Goal: Task Accomplishment & Management: Manage account settings

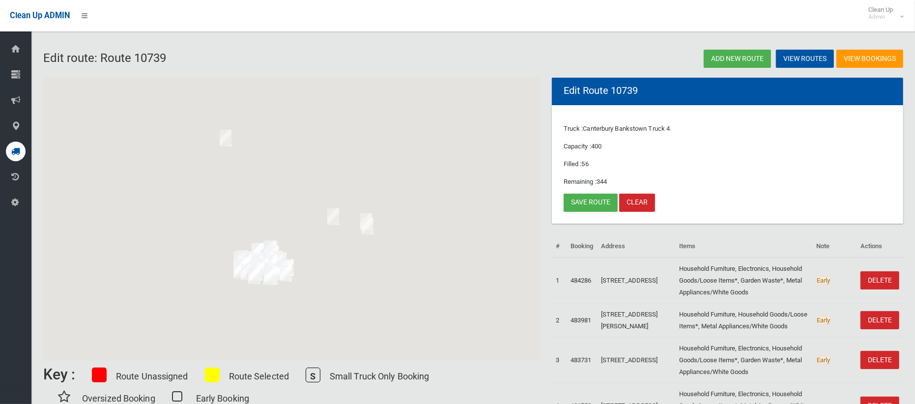
scroll to position [15, 0]
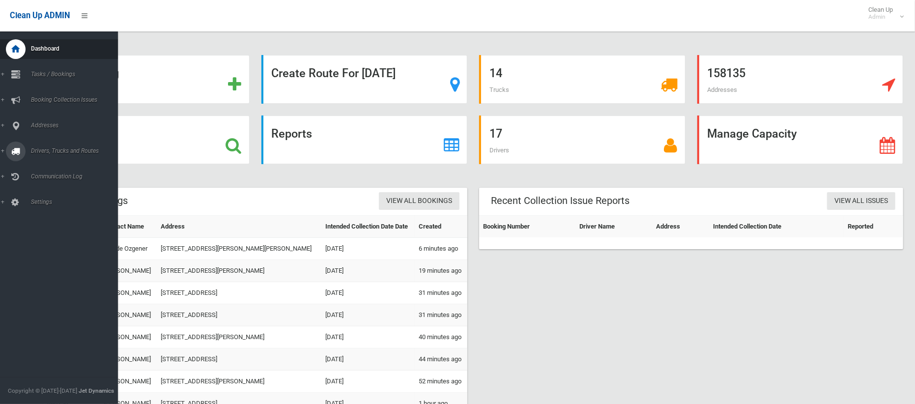
click at [43, 145] on link "Drivers, Trucks and Routes" at bounding box center [59, 152] width 118 height 20
click at [49, 193] on span "Driver Rostering / Shifts" at bounding box center [69, 195] width 82 height 7
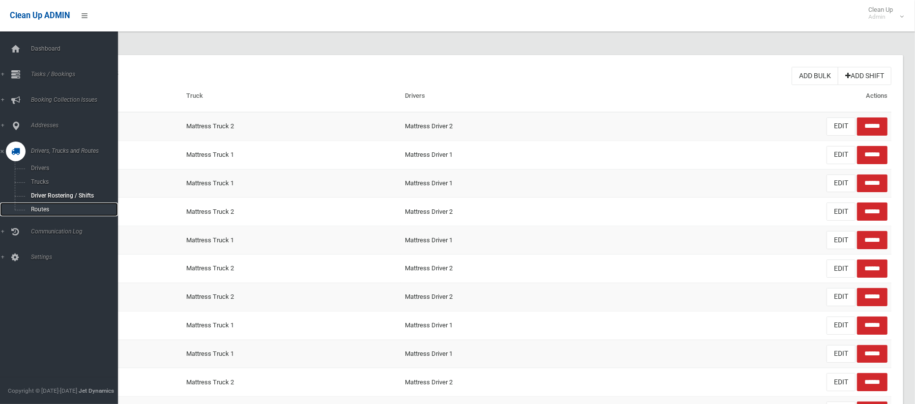
click at [35, 209] on span "Routes" at bounding box center [69, 209] width 82 height 7
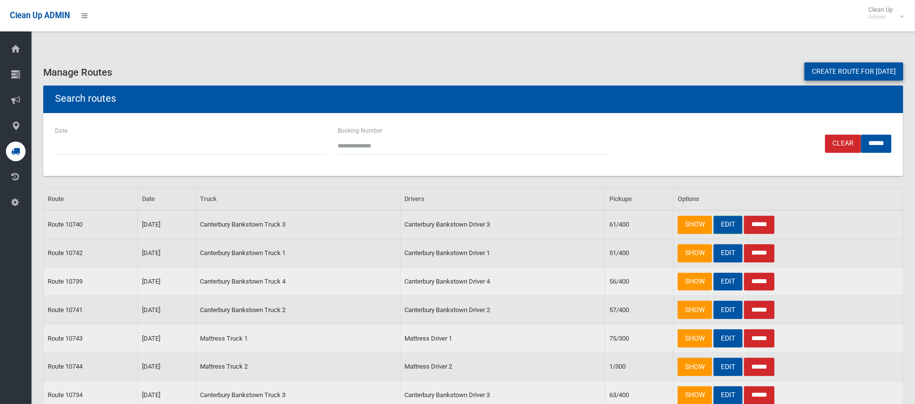
click at [729, 223] on link "EDIT" at bounding box center [728, 225] width 29 height 18
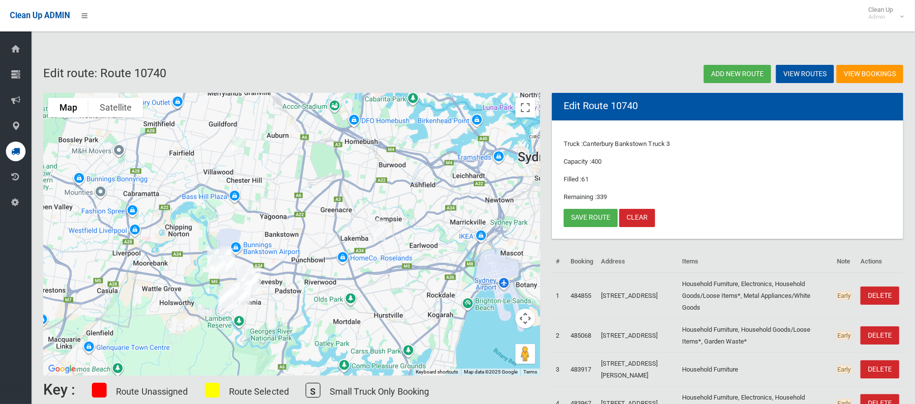
click at [240, 144] on img "1 Second Walk, CHESTER HILL NSW 2162" at bounding box center [238, 144] width 20 height 25
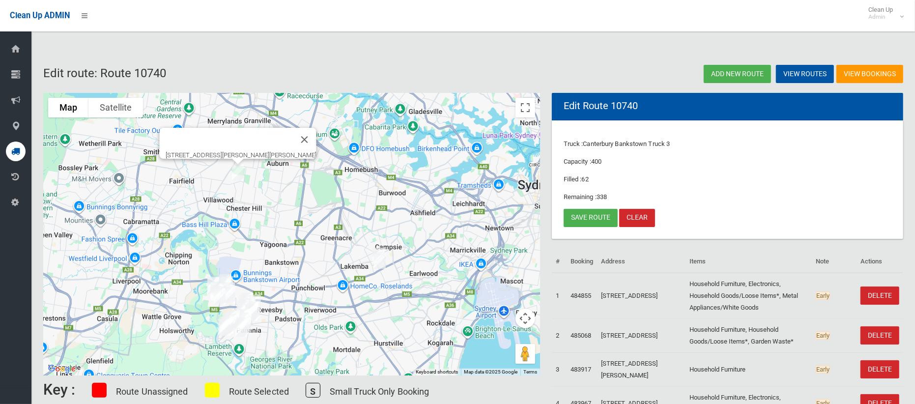
click at [236, 171] on img "1 Second Walk, CHESTER HILL NSW 2162" at bounding box center [238, 172] width 20 height 25
click at [236, 170] on img "1 Second Walk, CHESTER HILL NSW 2162" at bounding box center [238, 172] width 20 height 25
click at [527, 108] on button "Toggle fullscreen view" at bounding box center [526, 108] width 20 height 20
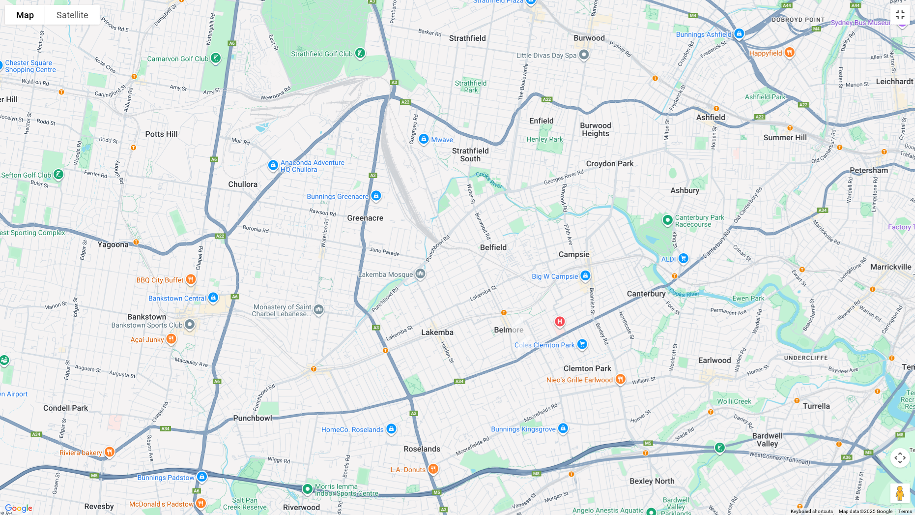
click at [902, 15] on button "Toggle fullscreen view" at bounding box center [901, 15] width 20 height 20
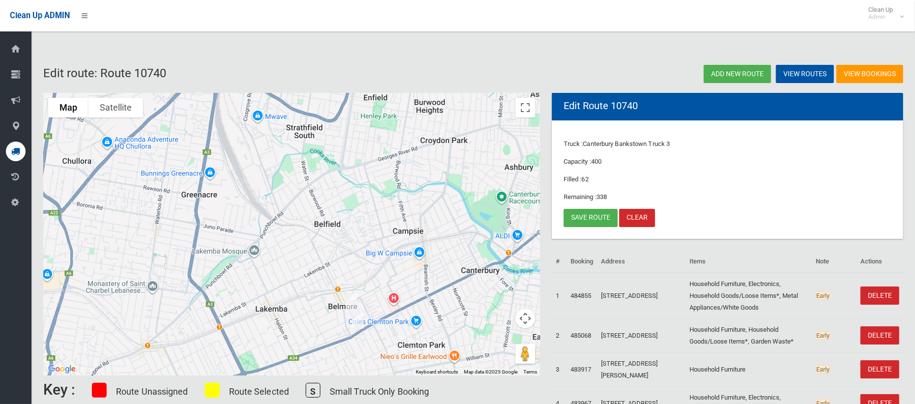
click at [352, 296] on img "483 Burwood Road, BELMORE NSW 2192" at bounding box center [352, 302] width 20 height 25
click at [358, 316] on img "721 Canterbury Road, BELMORE NSW 2192" at bounding box center [358, 320] width 20 height 25
click at [589, 219] on link "Save route" at bounding box center [591, 218] width 54 height 18
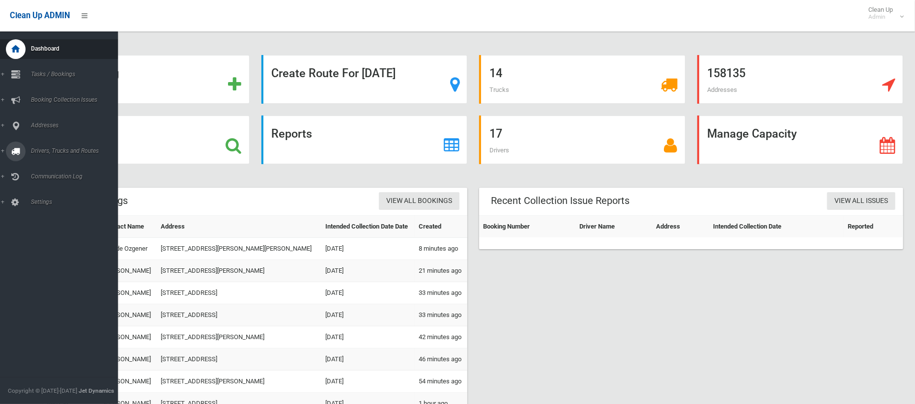
click at [57, 150] on span "Drivers, Trucks and Routes" at bounding box center [73, 150] width 90 height 7
click at [52, 76] on span "Tasks / Bookings" at bounding box center [73, 74] width 90 height 7
click at [43, 143] on span "Search" at bounding box center [69, 146] width 82 height 7
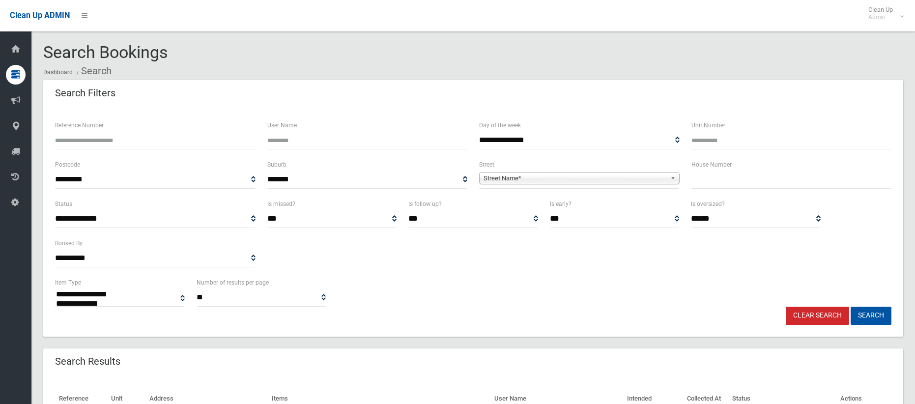
select select
click at [701, 179] on input "text" at bounding box center [792, 180] width 201 height 18
type input "*"
click at [616, 177] on span "Street Name*" at bounding box center [575, 179] width 183 height 12
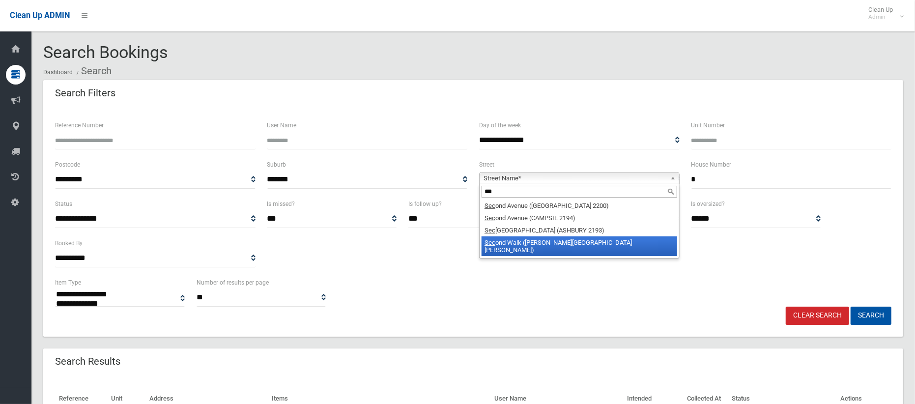
type input "***"
click at [606, 244] on li "Sec ond Walk (CHESTER HILL 2162)" at bounding box center [580, 246] width 196 height 20
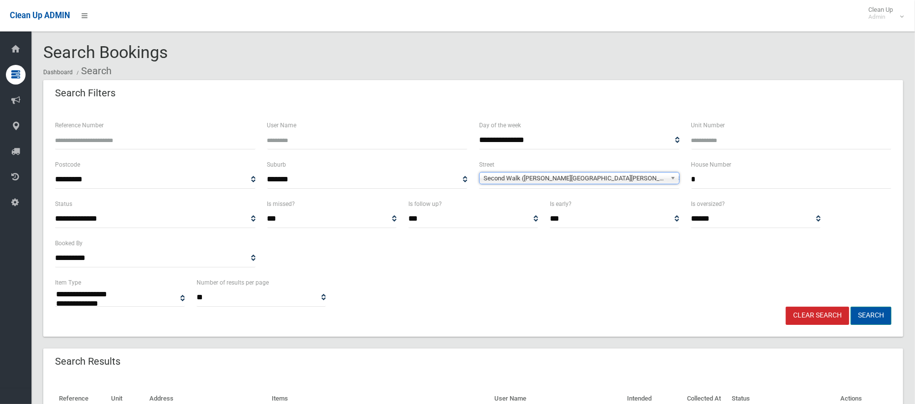
click at [864, 316] on button "Search" at bounding box center [871, 316] width 41 height 18
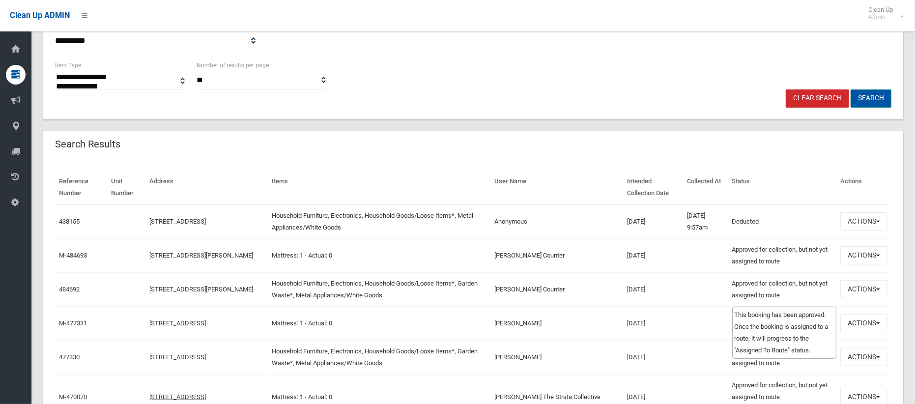
scroll to position [218, 0]
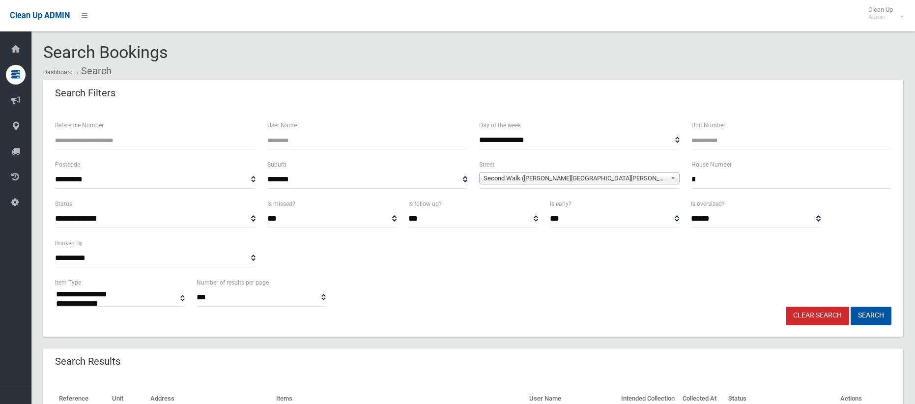
select select
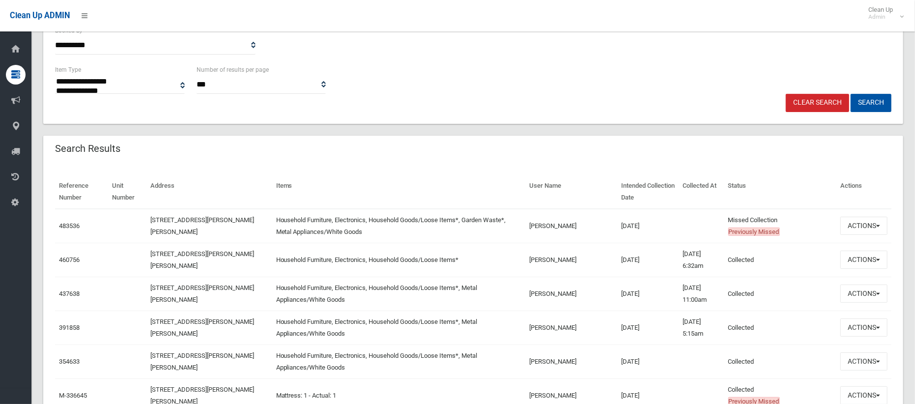
scroll to position [214, 0]
click at [861, 227] on button "Actions" at bounding box center [864, 225] width 47 height 18
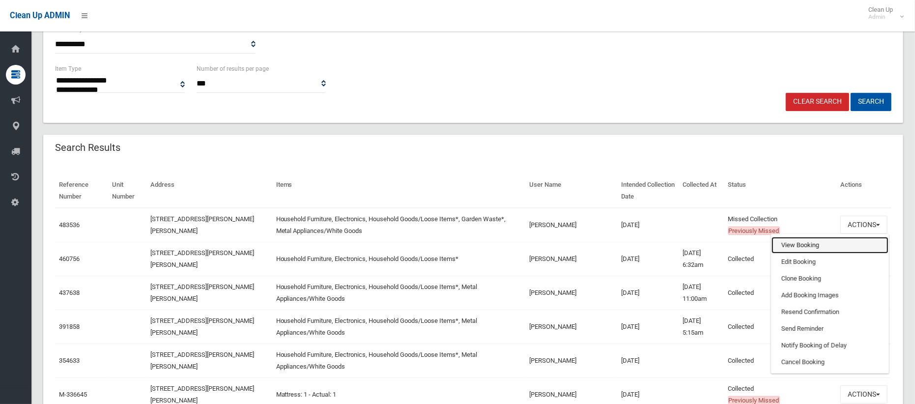
click at [799, 244] on link "View Booking" at bounding box center [830, 245] width 117 height 17
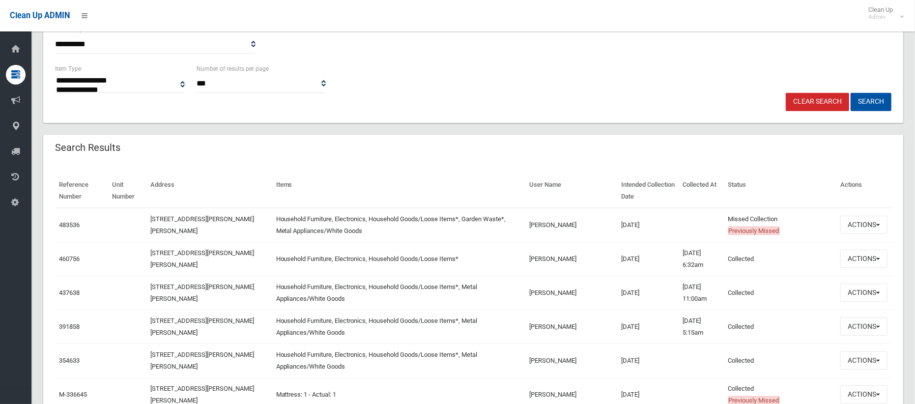
scroll to position [0, 0]
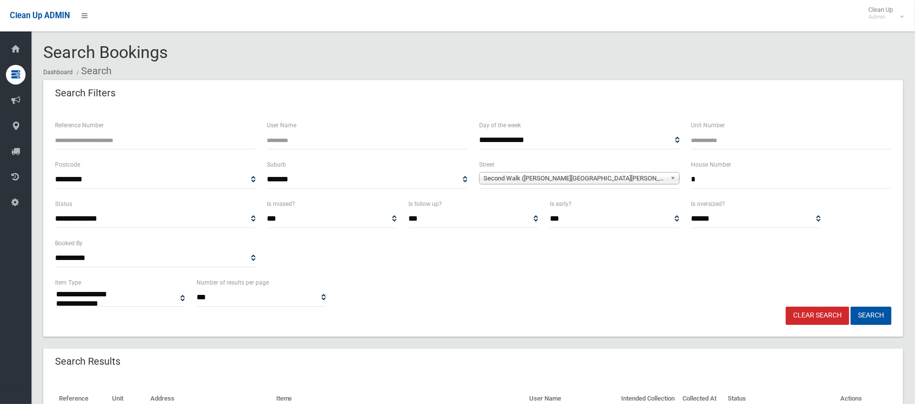
click at [728, 174] on input "*" at bounding box center [792, 180] width 201 height 18
type input "***"
click at [501, 179] on span "Second Walk (CHESTER HILL 2162)" at bounding box center [575, 179] width 183 height 12
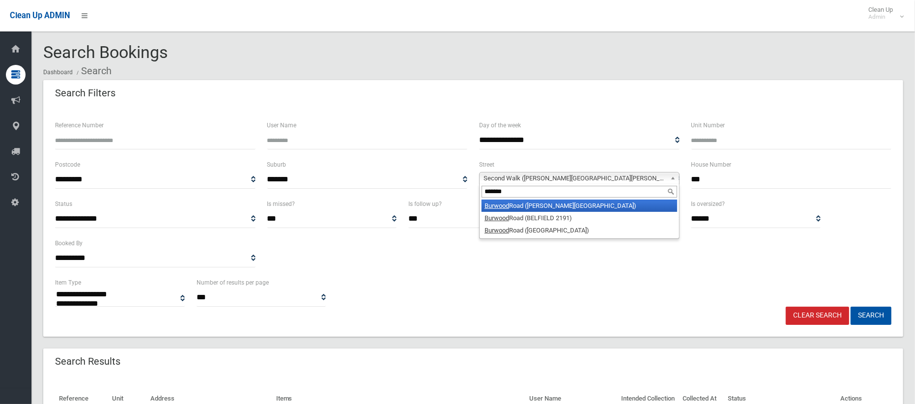
type input "*******"
click at [502, 205] on em "Burwood" at bounding box center [497, 205] width 25 height 7
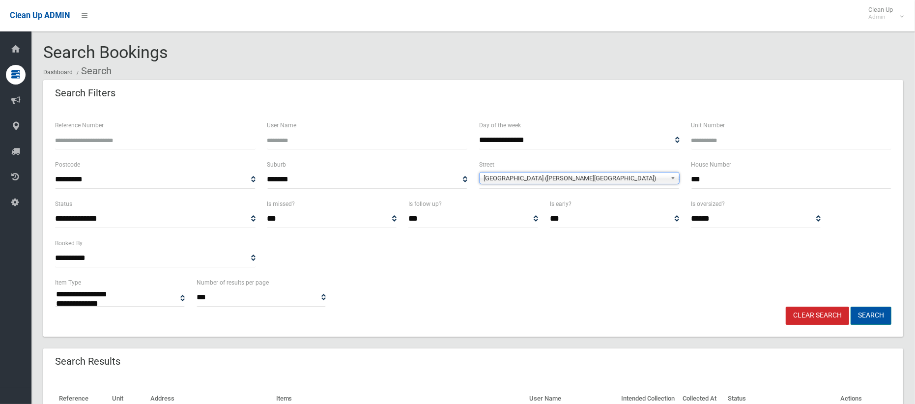
click at [878, 324] on button "Search" at bounding box center [871, 316] width 41 height 18
select select
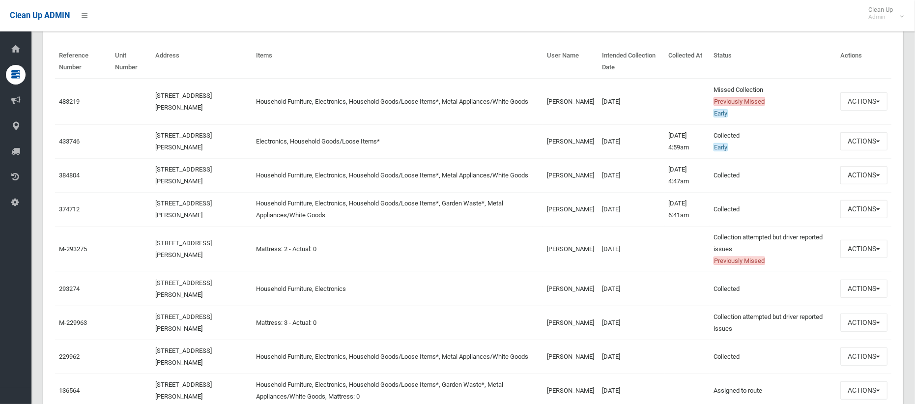
scroll to position [348, 0]
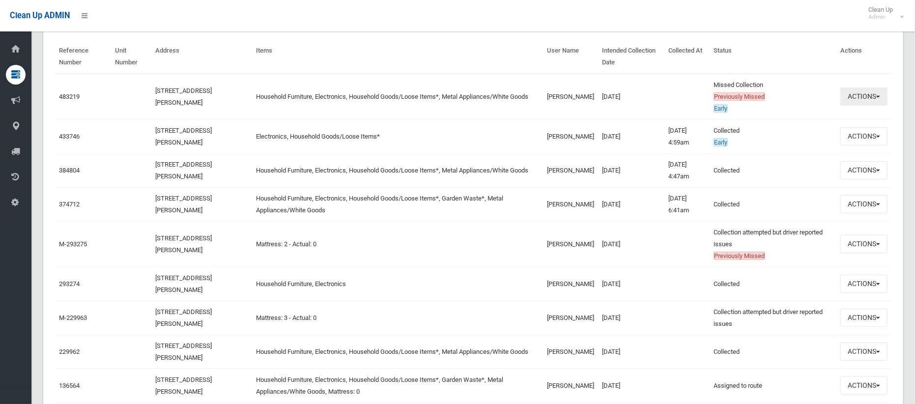
click at [851, 99] on button "Actions" at bounding box center [864, 96] width 47 height 18
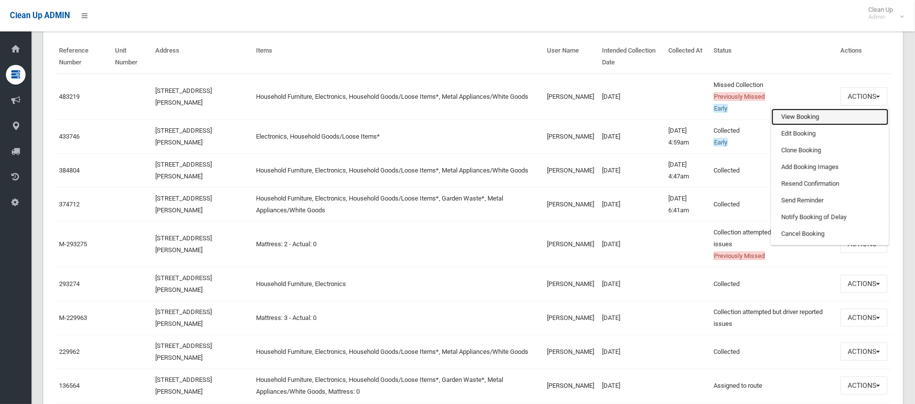
click at [800, 118] on link "View Booking" at bounding box center [830, 117] width 117 height 17
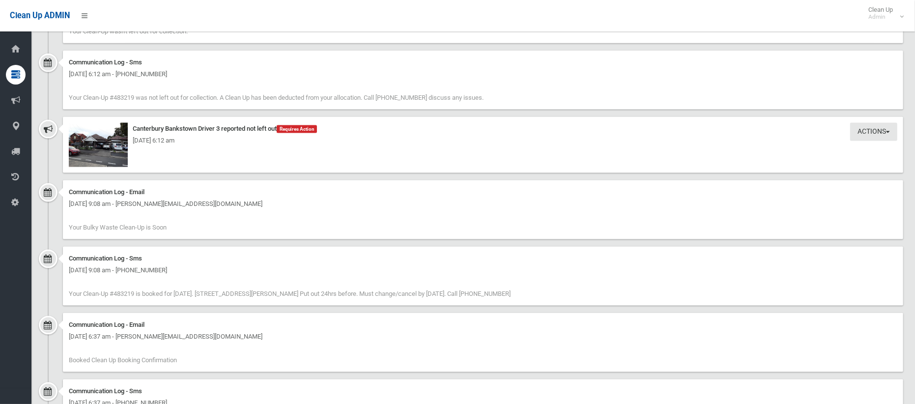
scroll to position [1077, 0]
click at [885, 20] on small "Admin" at bounding box center [881, 16] width 25 height 7
click at [877, 45] on link "Logout" at bounding box center [883, 42] width 51 height 17
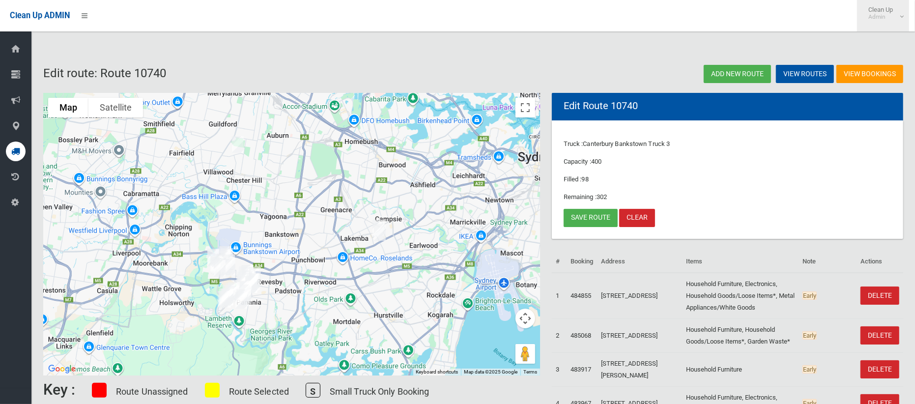
click at [892, 12] on span "Clean Up Admin" at bounding box center [883, 13] width 39 height 15
click at [879, 47] on link "Logout" at bounding box center [883, 42] width 51 height 17
